Goal: Information Seeking & Learning: Learn about a topic

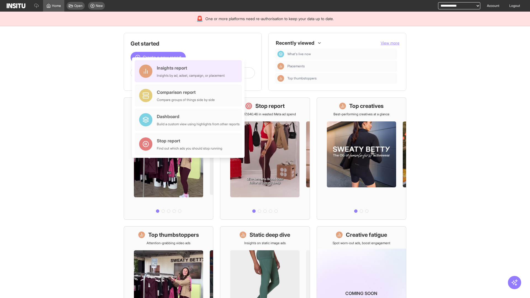
click at [190, 71] on div "Insights report Insights by ad, adset, campaign, or placement" at bounding box center [191, 71] width 68 height 13
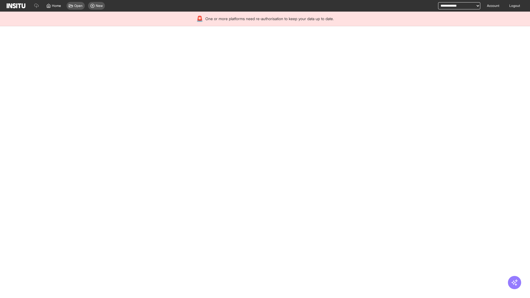
select select "**"
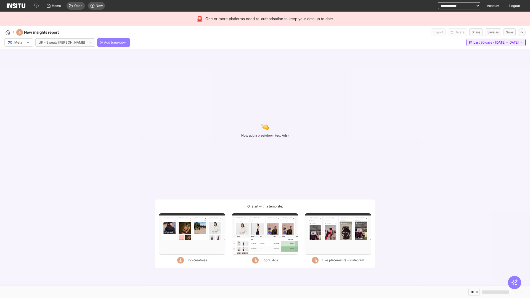
click at [484, 42] on span "Last 30 days - [DATE] - [DATE]" at bounding box center [495, 42] width 45 height 4
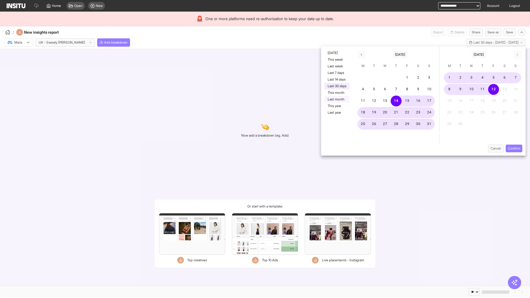
click at [336, 99] on button "Last month" at bounding box center [336, 99] width 25 height 7
